Goal: Information Seeking & Learning: Find specific fact

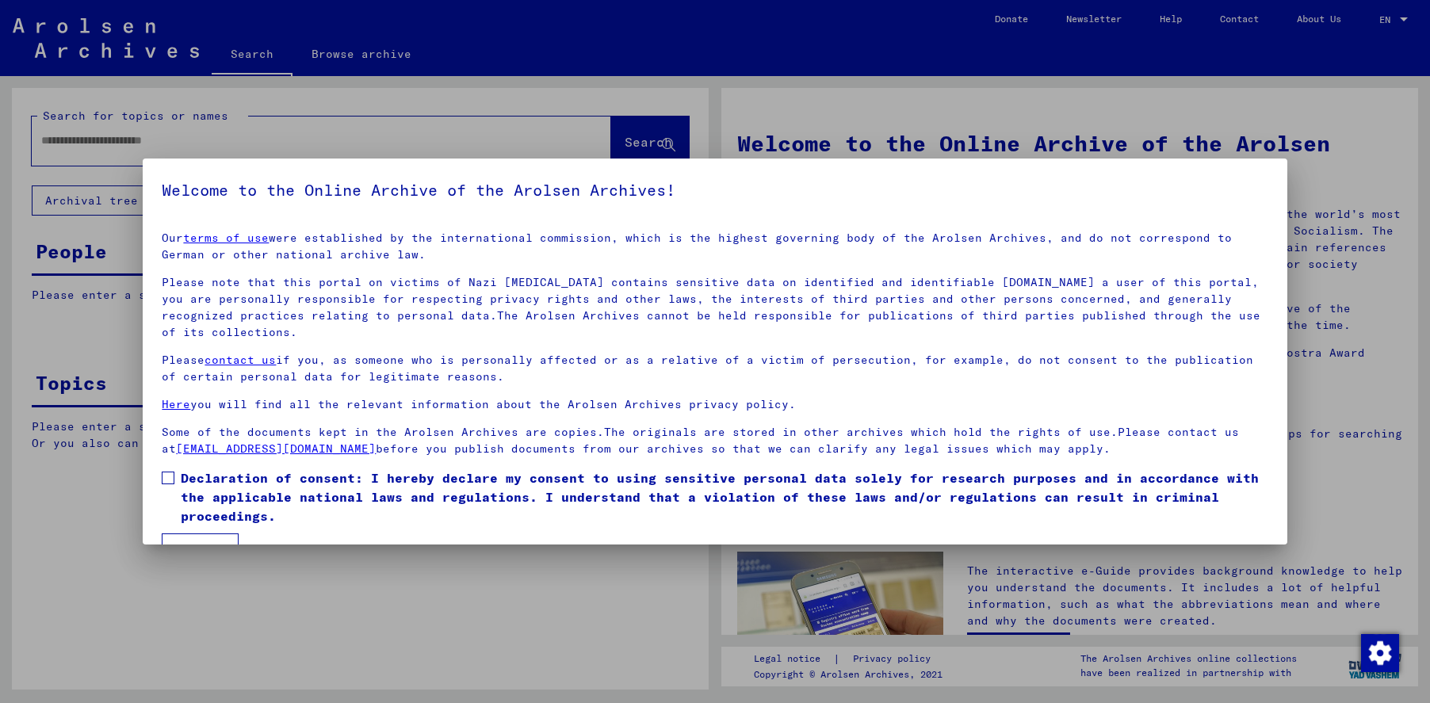
click at [166, 480] on span at bounding box center [168, 477] width 13 height 13
click at [183, 537] on button "I agree" at bounding box center [200, 548] width 77 height 30
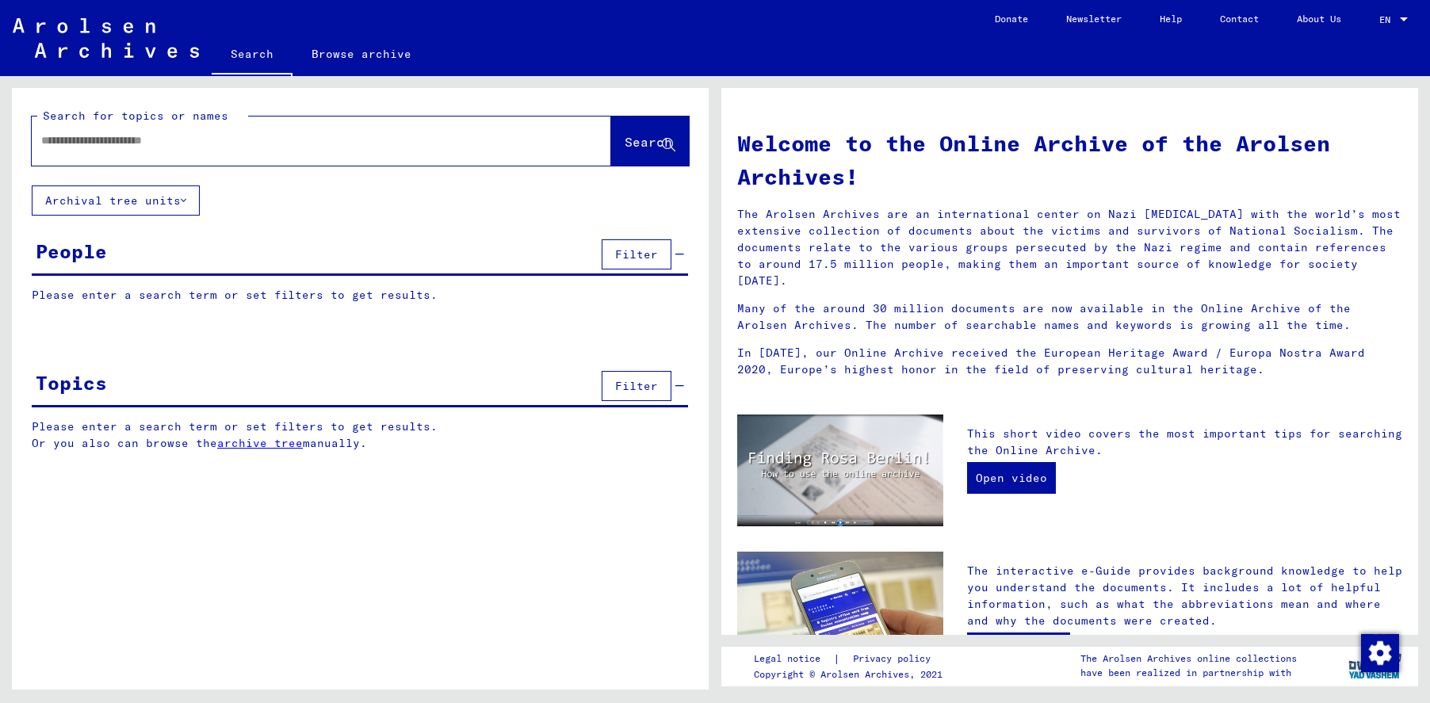
click at [52, 141] on input "text" at bounding box center [302, 140] width 522 height 17
type input "**********"
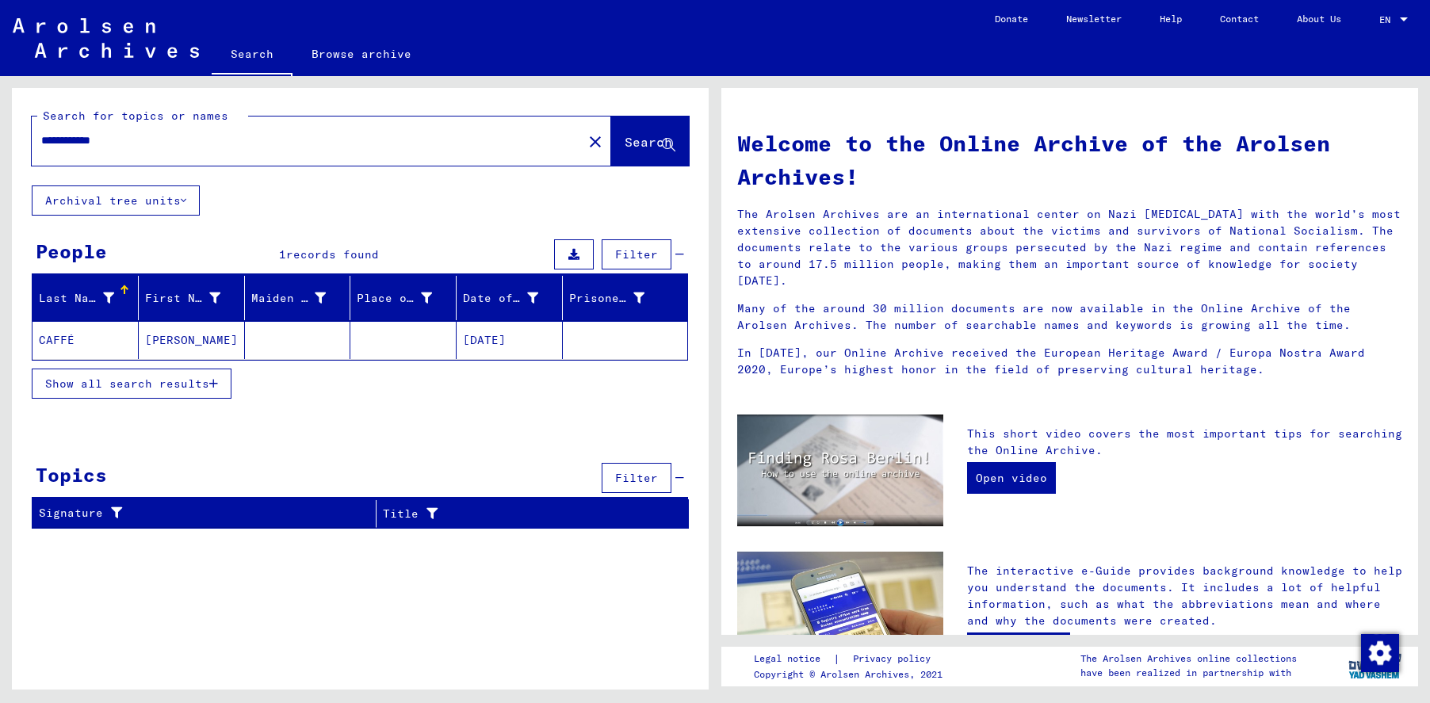
click at [62, 328] on mat-cell "CAFFÉ" at bounding box center [85, 340] width 106 height 38
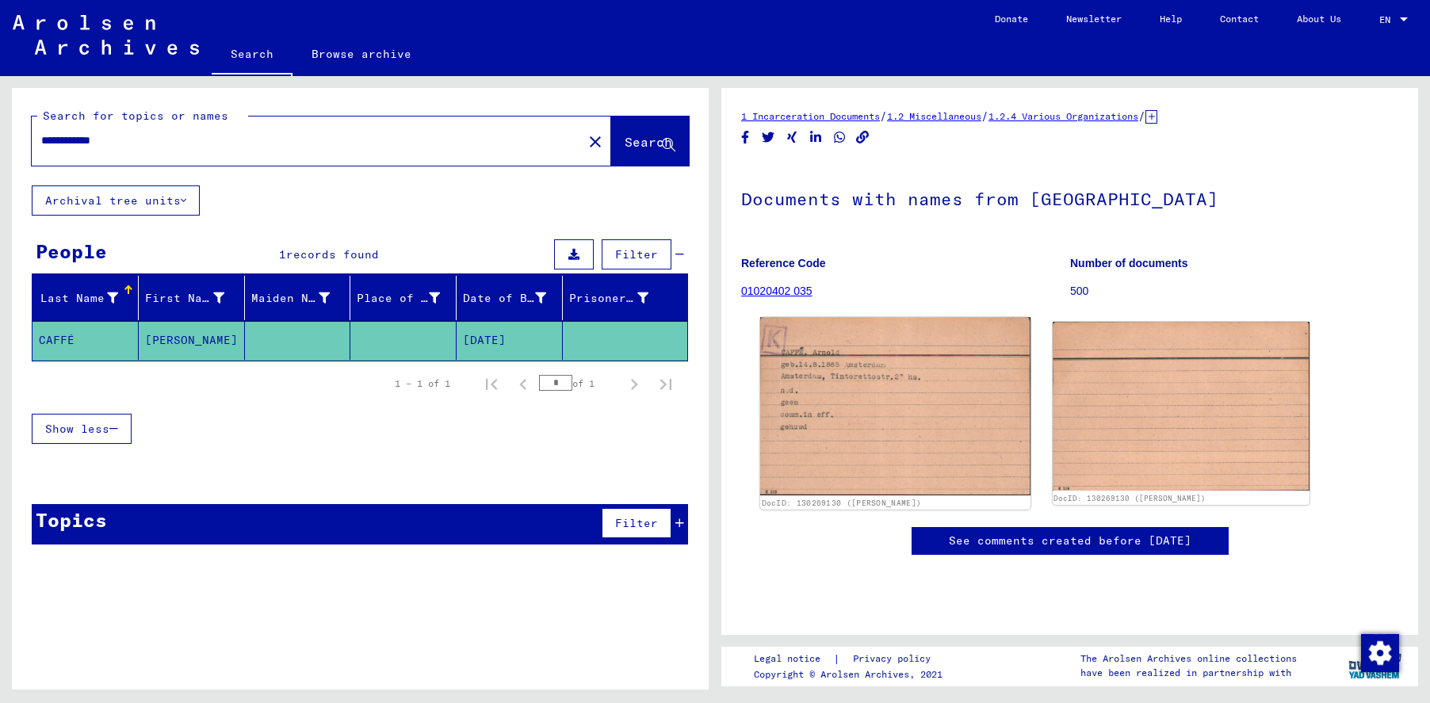
click at [873, 390] on img at bounding box center [895, 406] width 270 height 178
